Goal: Task Accomplishment & Management: Complete application form

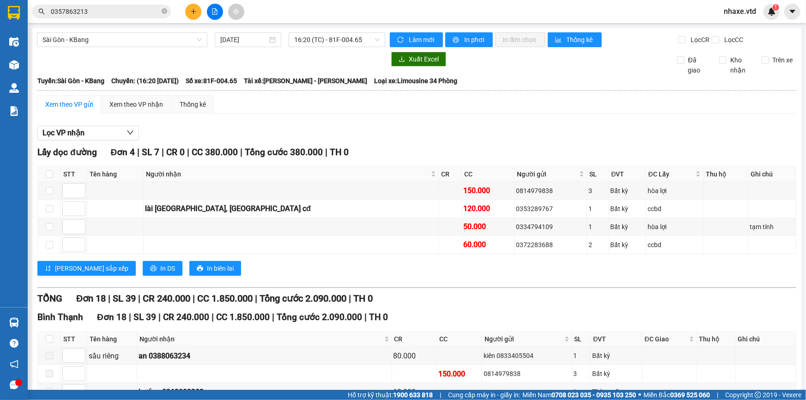
click at [739, 15] on span "nhaxe.vtd" at bounding box center [740, 12] width 47 height 12
click at [747, 27] on span "Đăng xuất" at bounding box center [751, 29] width 39 height 10
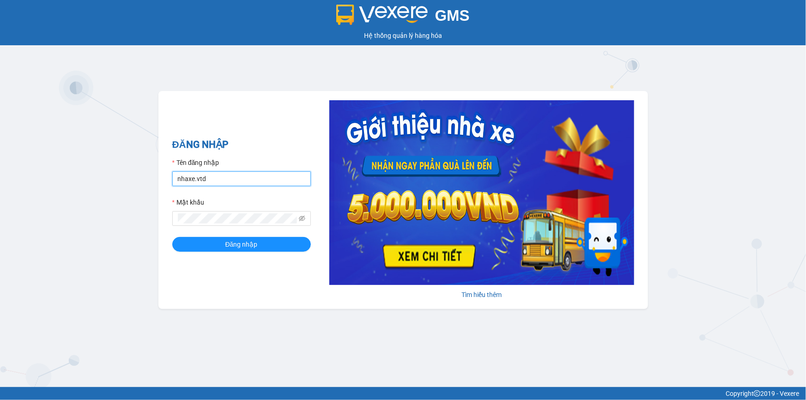
drag, startPoint x: 223, startPoint y: 184, endPoint x: 162, endPoint y: 181, distance: 61.5
click at [162, 181] on div "ĐĂNG NHẬP Tên đăng nhập nhaxe.vtd Mật khẩu Đăng nhập Tìm hiểu thêm" at bounding box center [404, 200] width 490 height 218
type input "thanhvan.vtd"
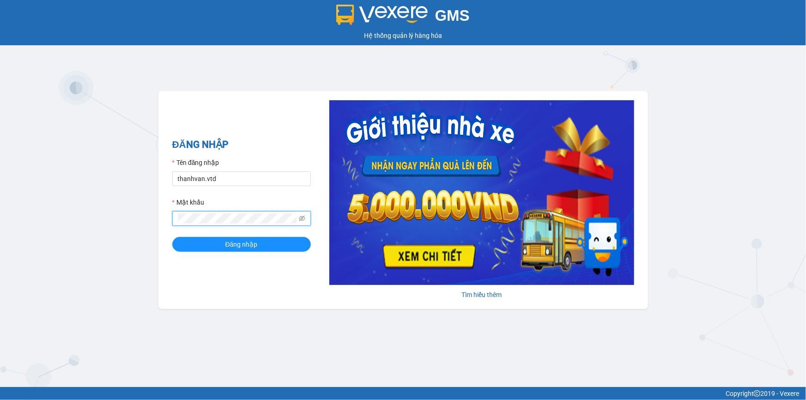
click at [165, 217] on div "ĐĂNG NHẬP Tên đăng nhập thanhvan.vtd Mật khẩu Đăng nhập Tìm hiểu thêm" at bounding box center [404, 200] width 490 height 218
click at [172, 237] on button "Đăng nhập" at bounding box center [241, 244] width 139 height 15
click at [199, 241] on button "Đăng nhập" at bounding box center [241, 244] width 139 height 15
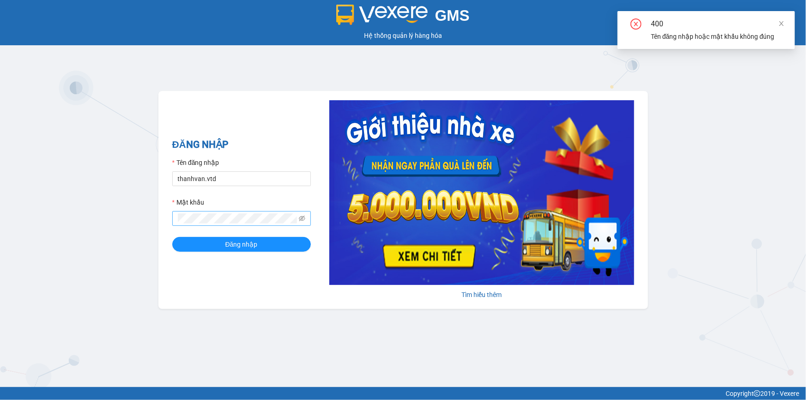
click at [306, 218] on span at bounding box center [241, 218] width 139 height 15
click at [303, 217] on icon "eye-invisible" at bounding box center [302, 219] width 6 height 6
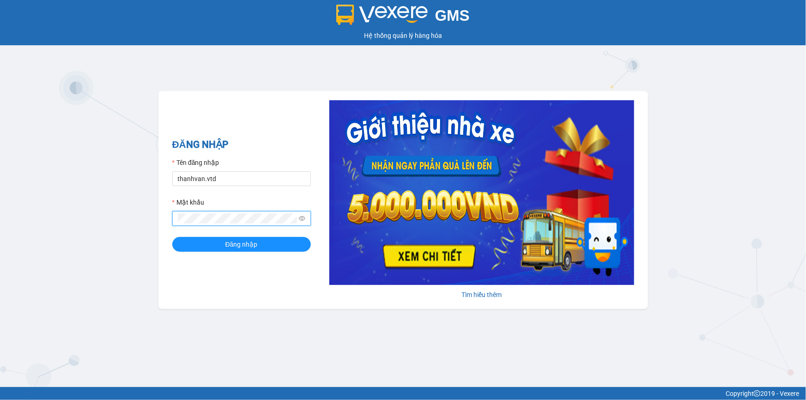
click at [157, 211] on div "GMS Hệ thống quản lý hàng hóa ĐĂNG NHẬP Tên đăng nhập thanhvan.vtd Mật khẩu Đăn…" at bounding box center [403, 193] width 806 height 387
click at [172, 237] on button "Đăng nhập" at bounding box center [241, 244] width 139 height 15
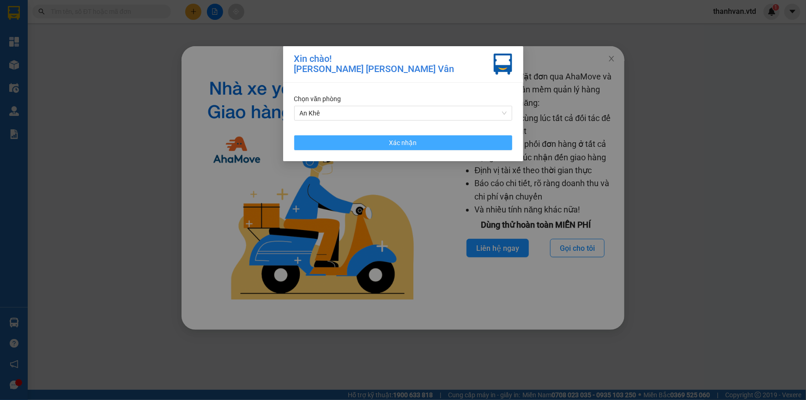
click at [379, 146] on button "Xác nhận" at bounding box center [403, 142] width 218 height 15
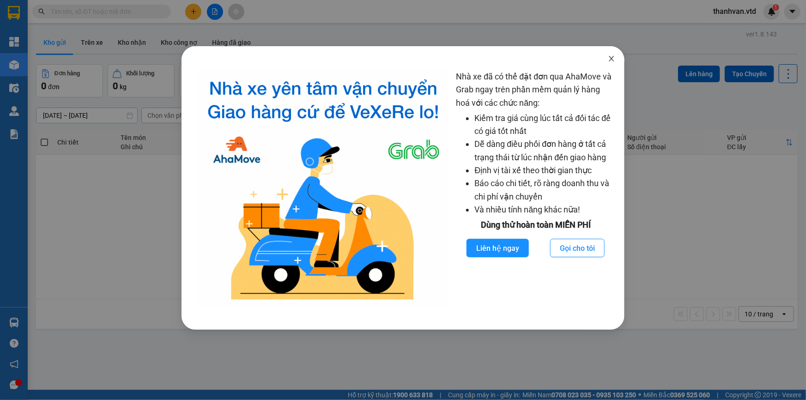
click at [613, 62] on icon "close" at bounding box center [611, 58] width 7 height 7
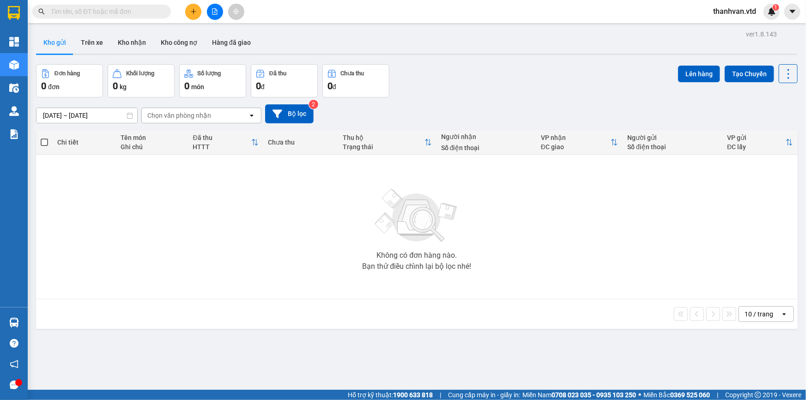
click at [515, 70] on div "Đơn hàng 0 đơn Khối lượng 0 kg Số lượng 0 món Đã thu 0 đ Chưa thu 0 đ Lên hàng …" at bounding box center [417, 80] width 762 height 33
click at [194, 13] on icon "plus" at bounding box center [193, 11] width 6 height 6
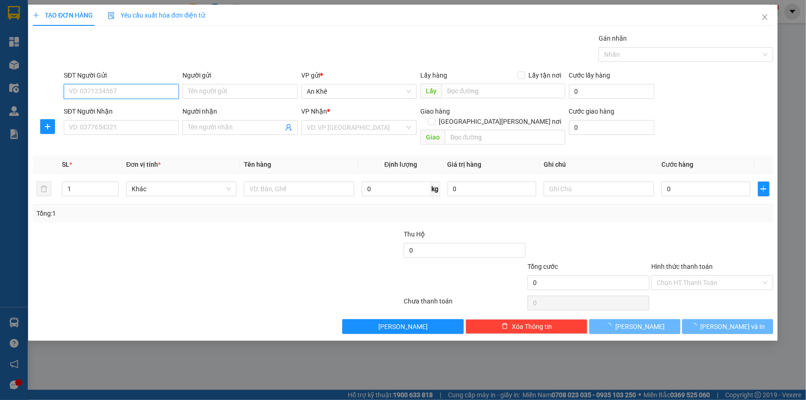
click at [141, 87] on input "SĐT Người Gửi" at bounding box center [121, 91] width 115 height 15
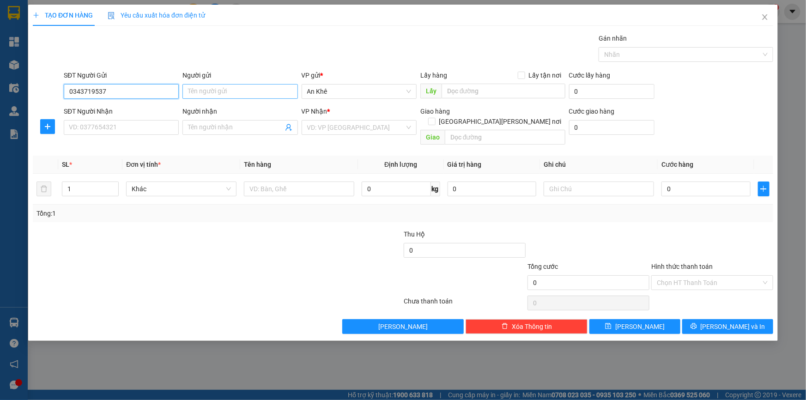
type input "0343719537"
click at [223, 90] on input "Người gửi" at bounding box center [240, 91] width 115 height 15
type input "Cô Hân"
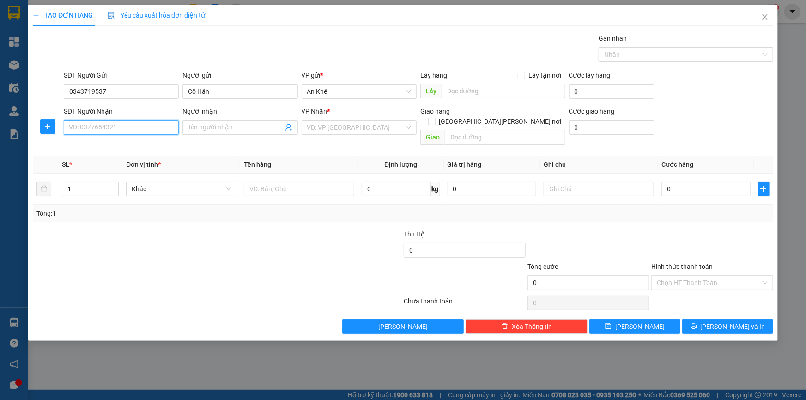
click at [133, 130] on input "SĐT Người Nhận" at bounding box center [121, 127] width 115 height 15
type input "0376191280"
click at [221, 129] on input "Người nhận" at bounding box center [235, 127] width 95 height 10
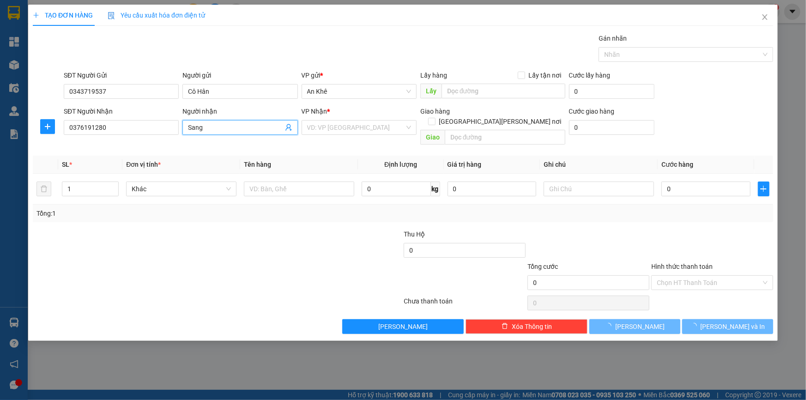
type input "Sang"
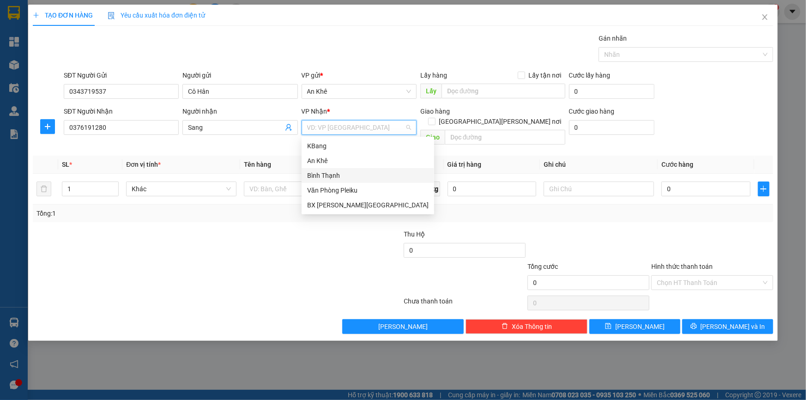
click at [313, 171] on div "Bình Thạnh" at bounding box center [368, 176] width 122 height 10
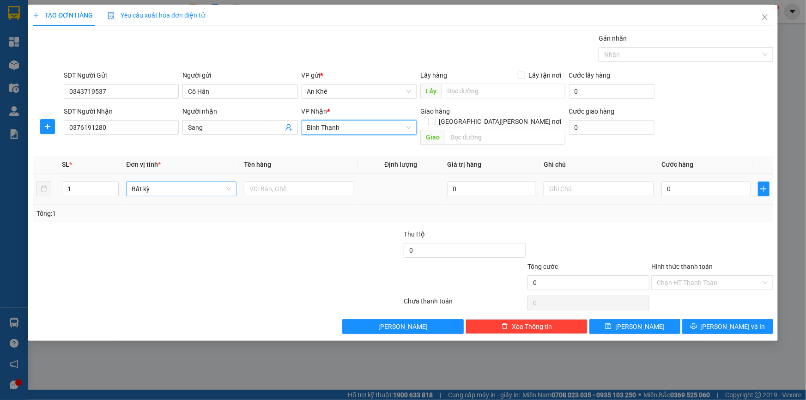
click at [236, 182] on div "Bất kỳ" at bounding box center [181, 189] width 110 height 15
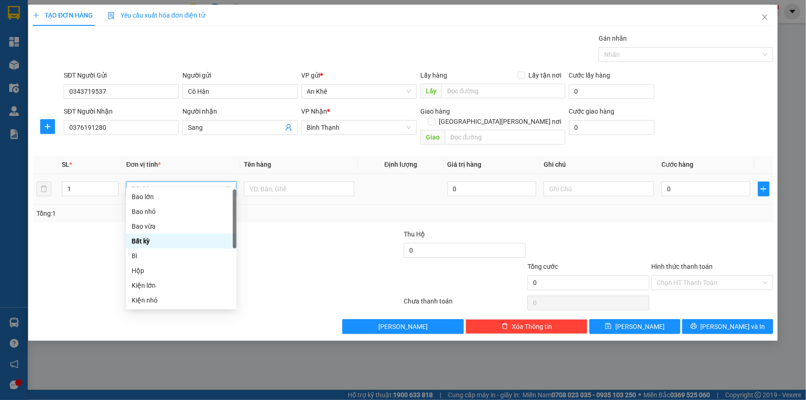
type input "b"
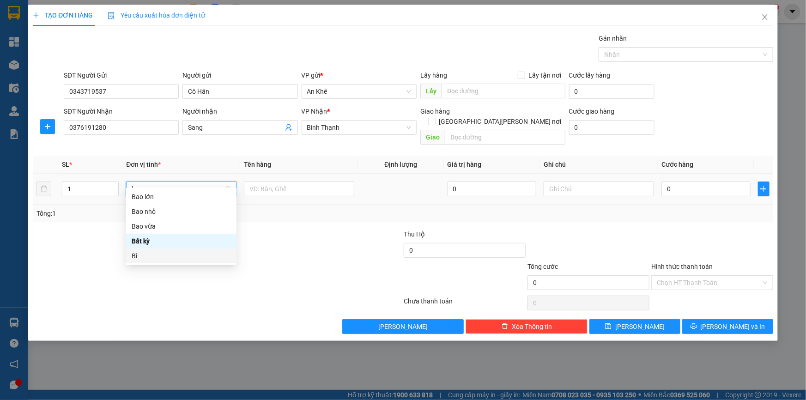
click at [137, 254] on div "Bì" at bounding box center [181, 256] width 99 height 10
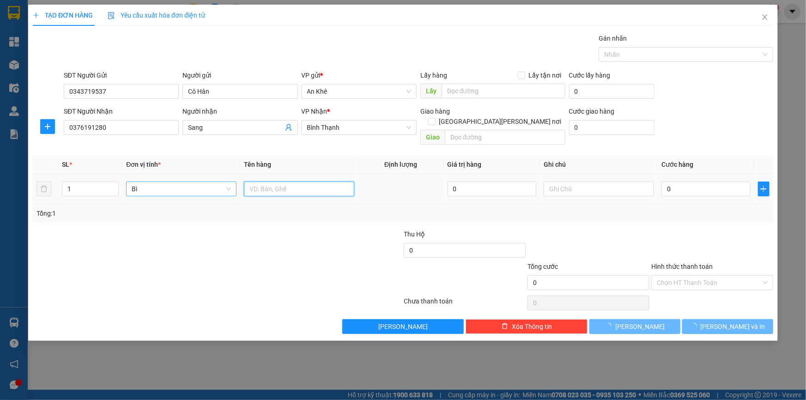
click at [321, 183] on input "text" at bounding box center [299, 189] width 110 height 15
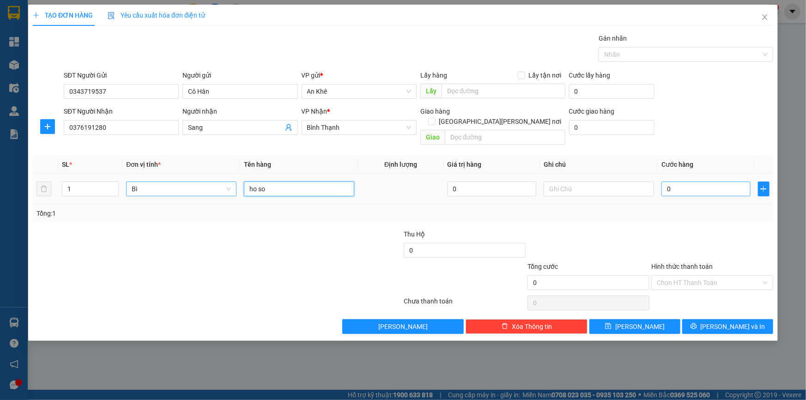
type input "ho so"
click at [699, 182] on input "0" at bounding box center [706, 189] width 89 height 15
type input "3"
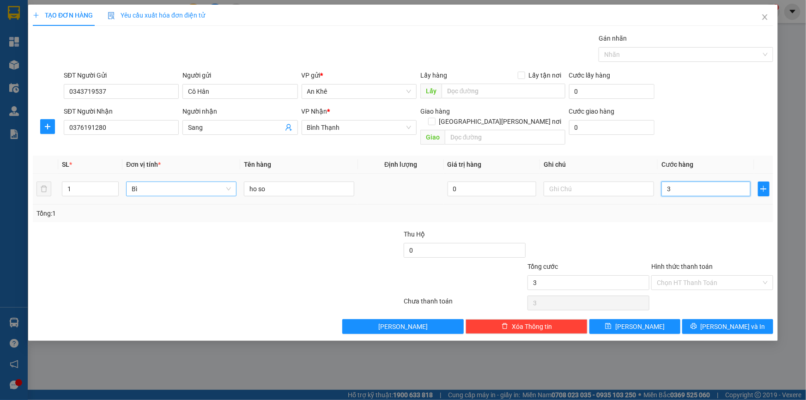
type input "30"
type input "300"
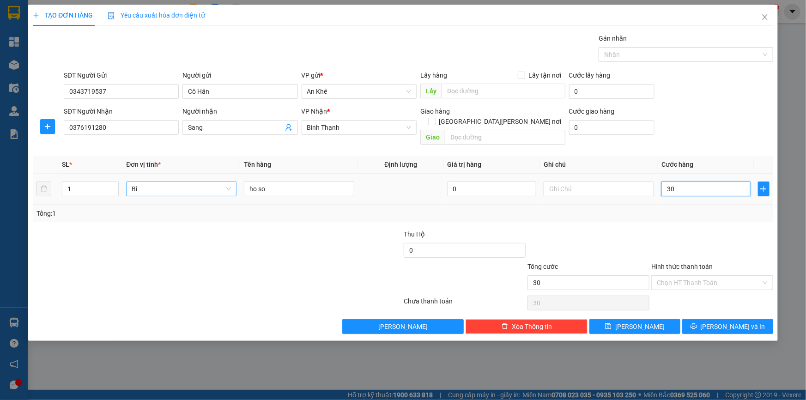
type input "300"
type input "3.000"
type input "30.000"
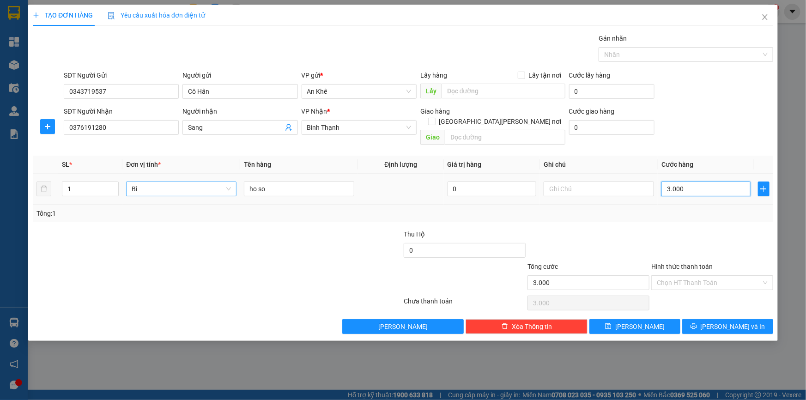
type input "30.000"
click at [698, 276] on input "Hình thức thanh toán" at bounding box center [709, 283] width 104 height 14
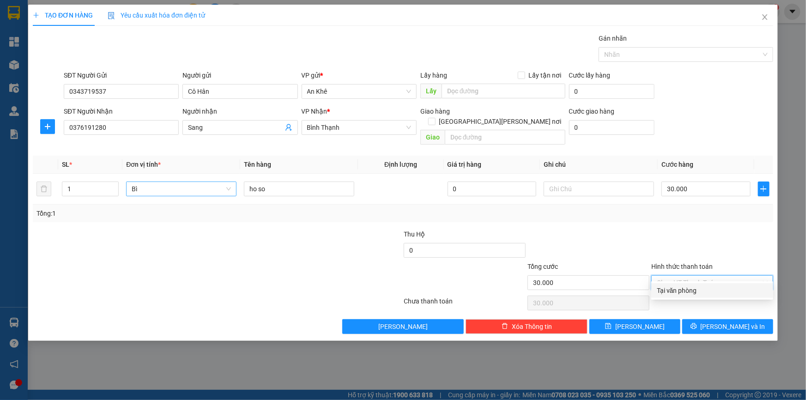
click at [691, 291] on div "Tại văn phòng" at bounding box center [712, 291] width 111 height 10
type input "0"
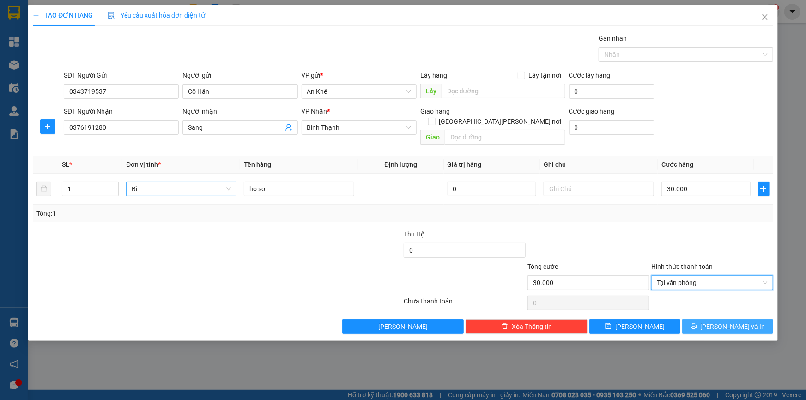
click at [733, 322] on span "[PERSON_NAME] và In" at bounding box center [733, 327] width 65 height 10
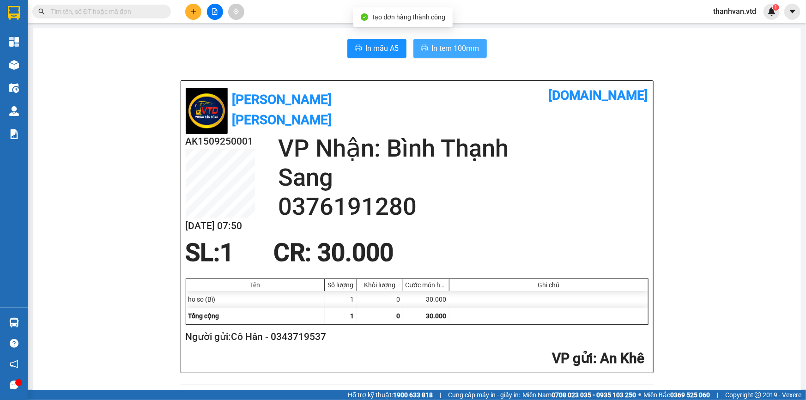
click at [444, 52] on span "In tem 100mm" at bounding box center [456, 49] width 48 height 12
